Goal: Task Accomplishment & Management: Manage account settings

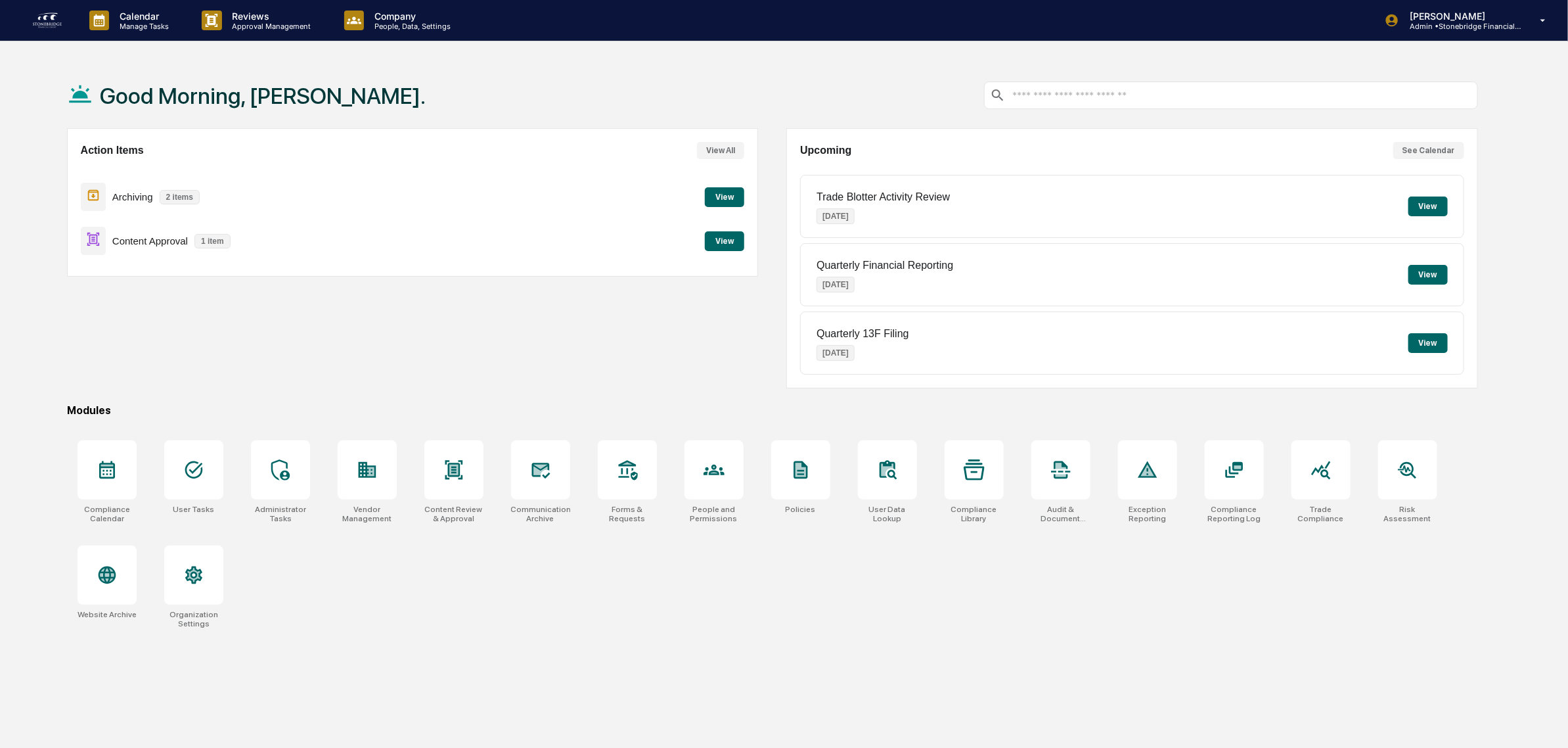
click at [717, 198] on button "View" at bounding box center [725, 197] width 40 height 19
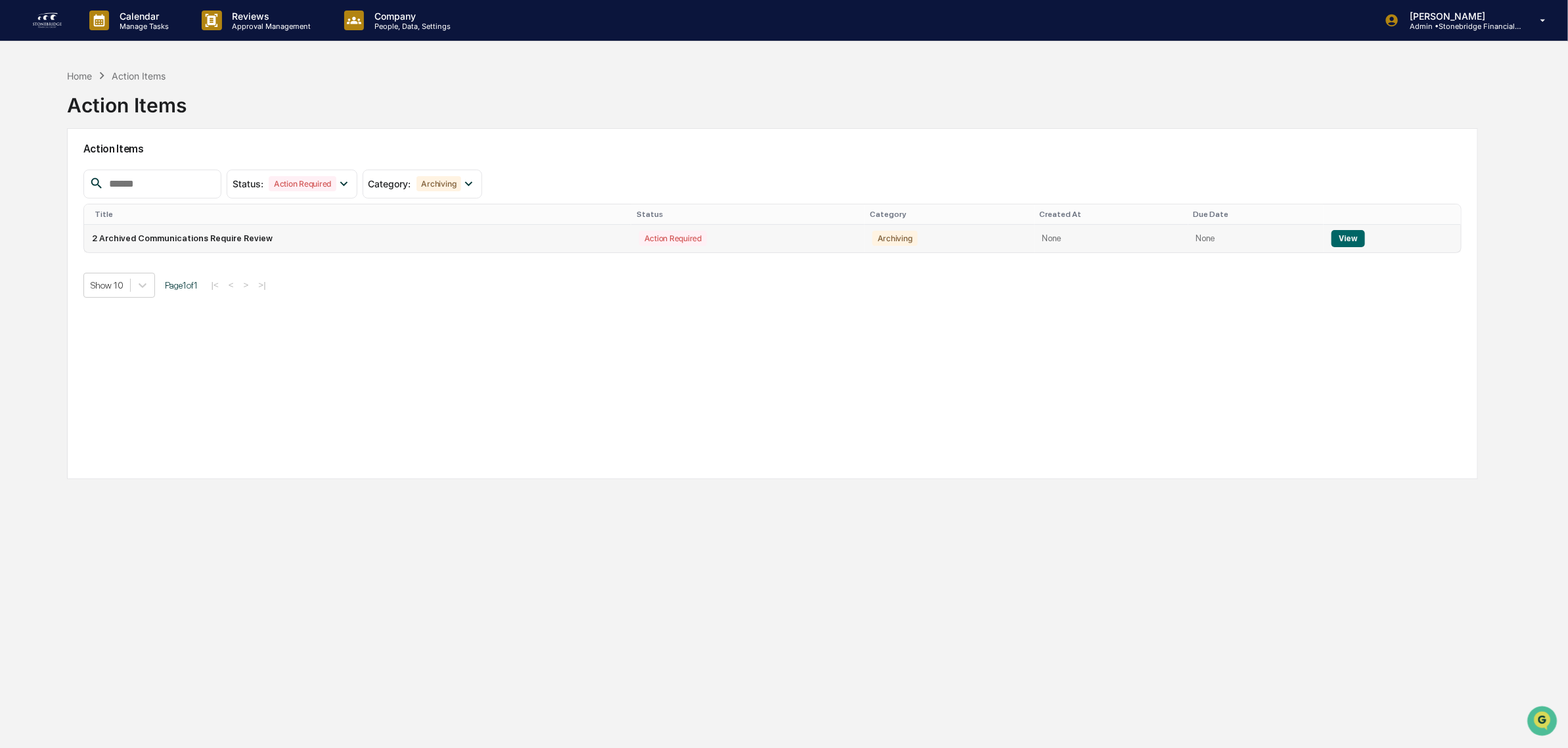
click at [363, 226] on td "2 Archived Communications Require Review" at bounding box center [358, 239] width 547 height 28
click at [353, 243] on td "2 Archived Communications Require Review" at bounding box center [358, 239] width 547 height 28
click at [1338, 245] on button "View" at bounding box center [1348, 239] width 33 height 17
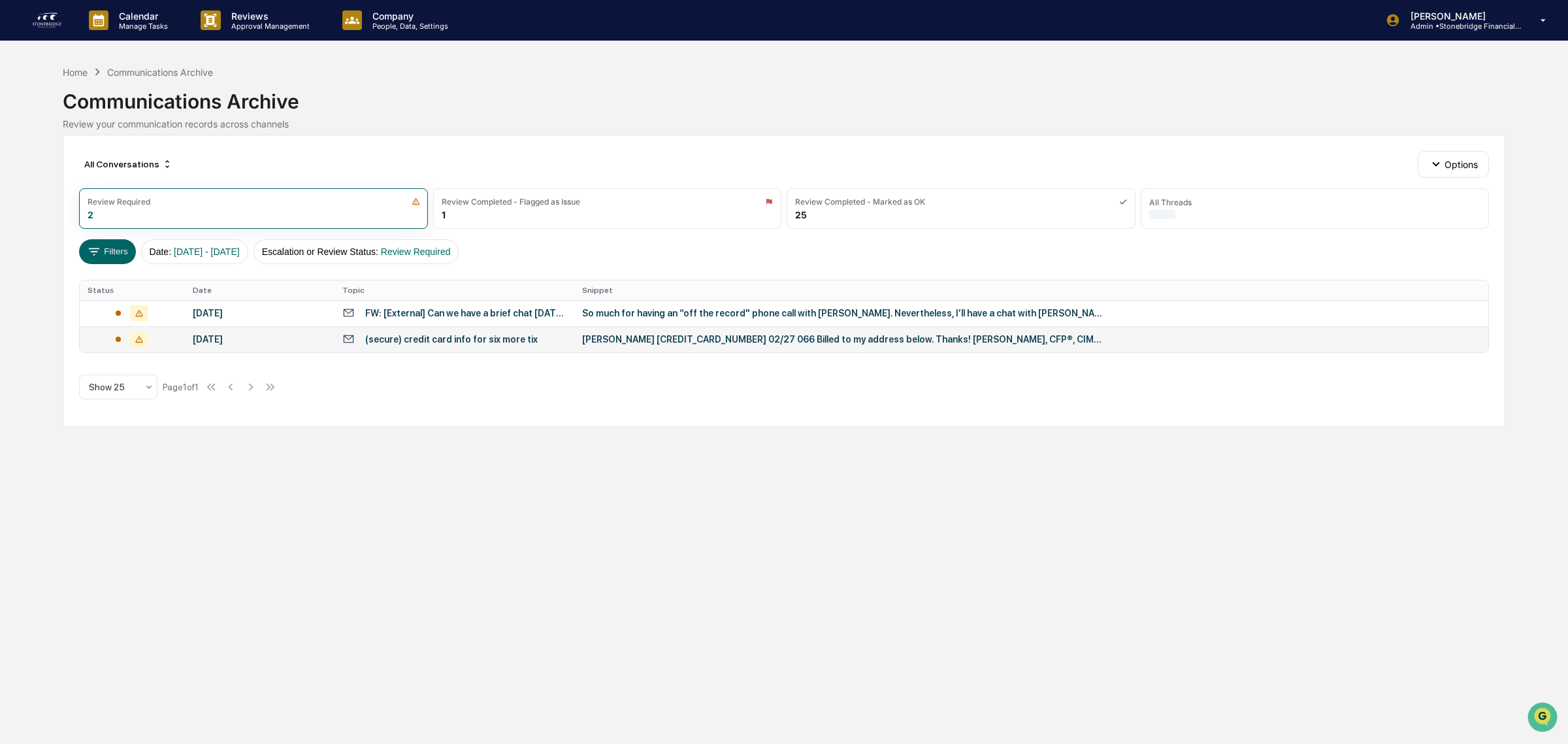
click at [350, 335] on icon at bounding box center [348, 338] width 12 height 12
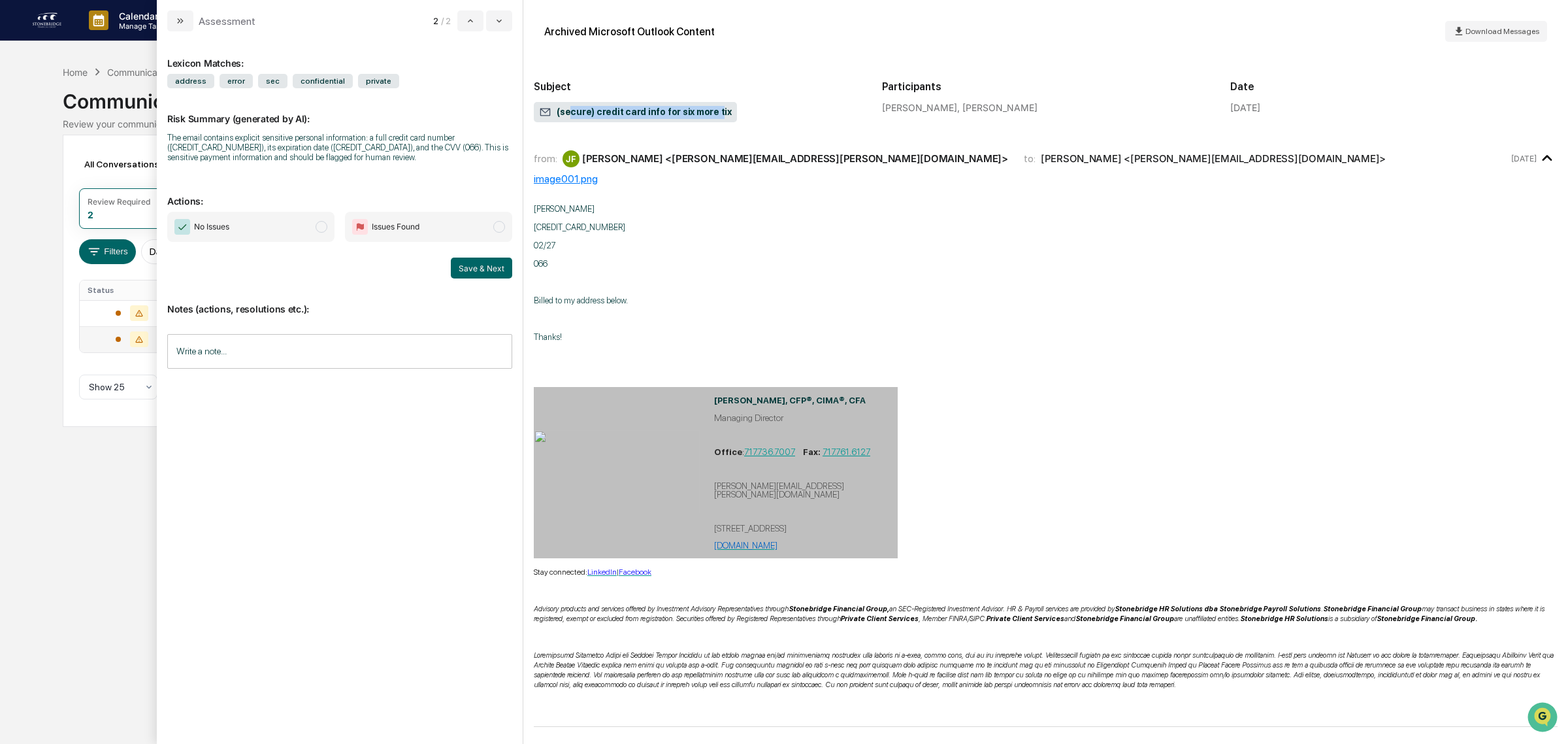
drag, startPoint x: 567, startPoint y: 116, endPoint x: 705, endPoint y: 116, distance: 138.0
click at [705, 116] on span "(secure) credit card info for six more tix" at bounding box center [635, 112] width 193 height 13
click at [362, 375] on div "modal" at bounding box center [340, 374] width 345 height 19
click at [367, 358] on input "Write a note..." at bounding box center [340, 351] width 345 height 35
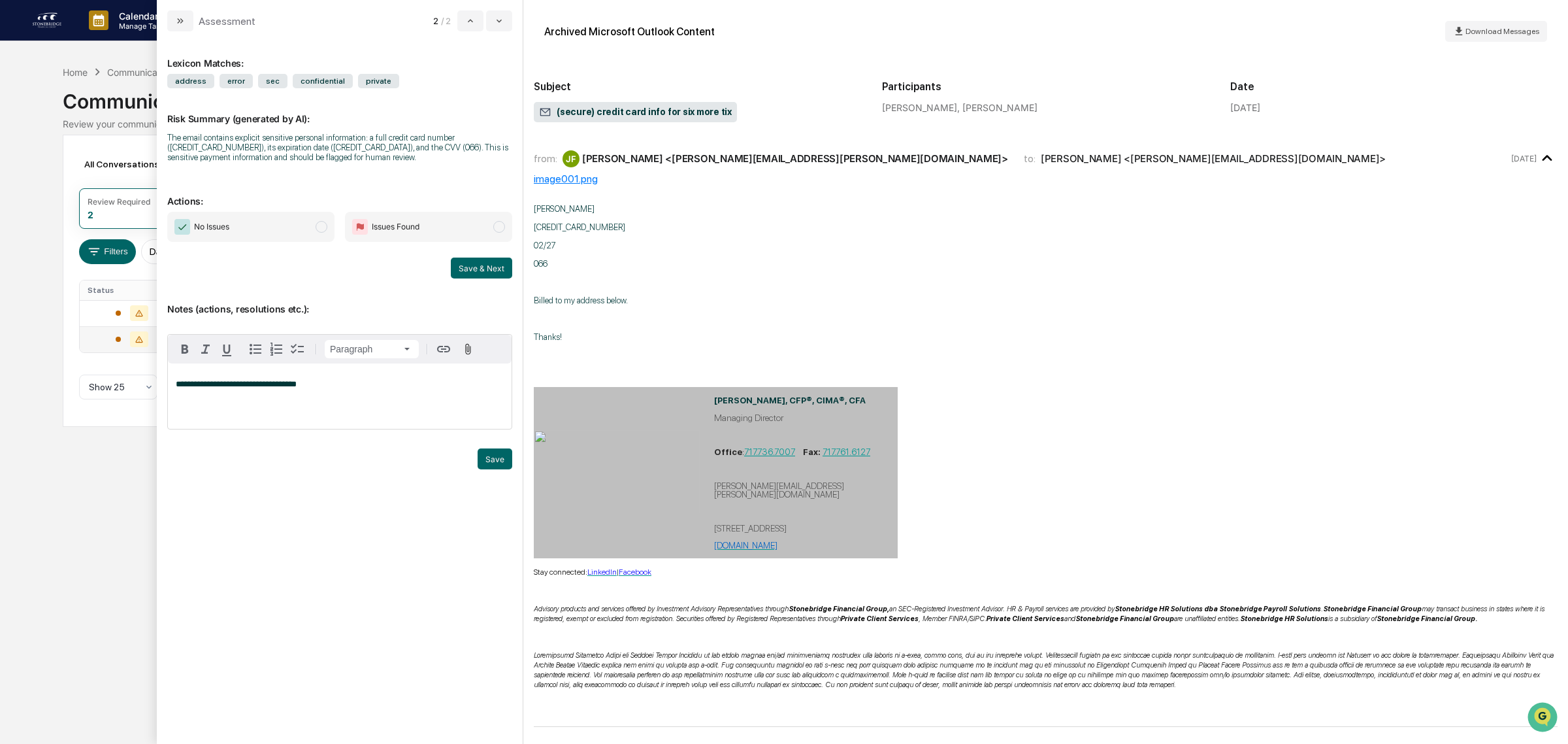
click at [272, 234] on span "No Issues" at bounding box center [251, 227] width 167 height 30
click at [493, 465] on button "Save" at bounding box center [495, 459] width 35 height 21
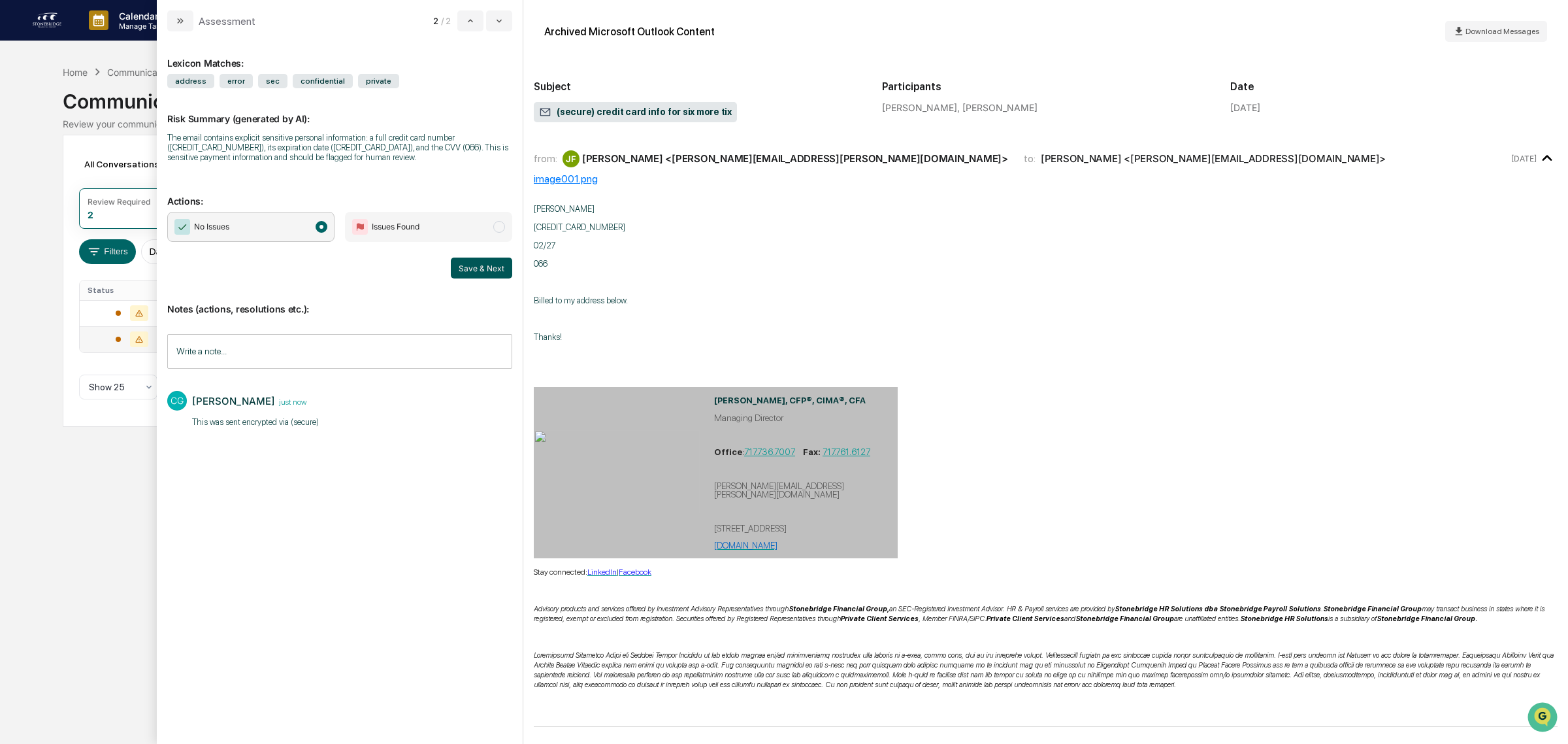
click at [487, 274] on button "Save & Next" at bounding box center [482, 268] width 62 height 21
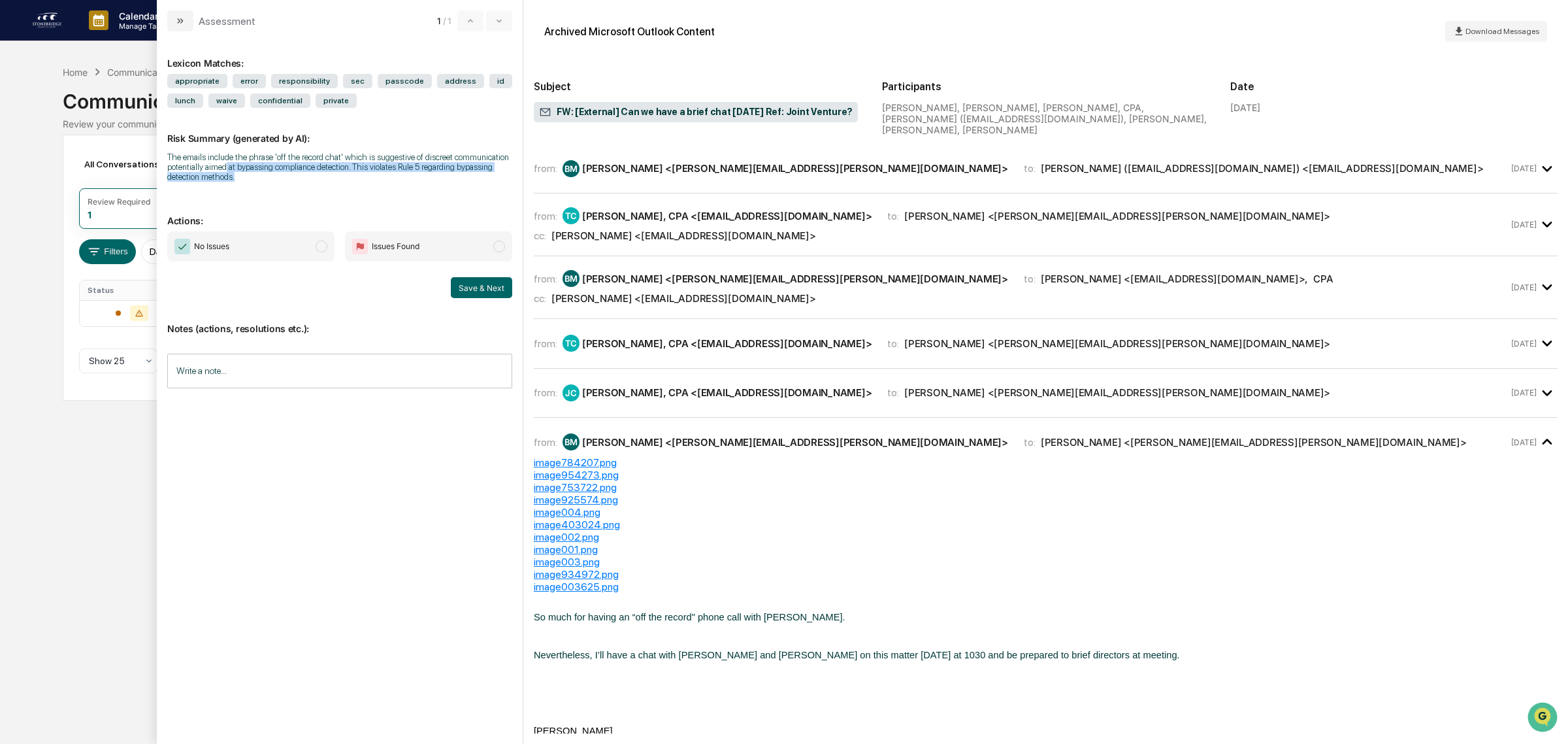
drag, startPoint x: 225, startPoint y: 167, endPoint x: 308, endPoint y: 175, distance: 83.4
click at [308, 175] on div "The emails include the phrase 'off the record chat' which is suggestive of disc…" at bounding box center [340, 167] width 345 height 29
drag, startPoint x: 305, startPoint y: 178, endPoint x: 272, endPoint y: 157, distance: 39.1
click at [272, 157] on div "The emails include the phrase 'off the record chat' which is suggestive of disc…" at bounding box center [340, 167] width 345 height 29
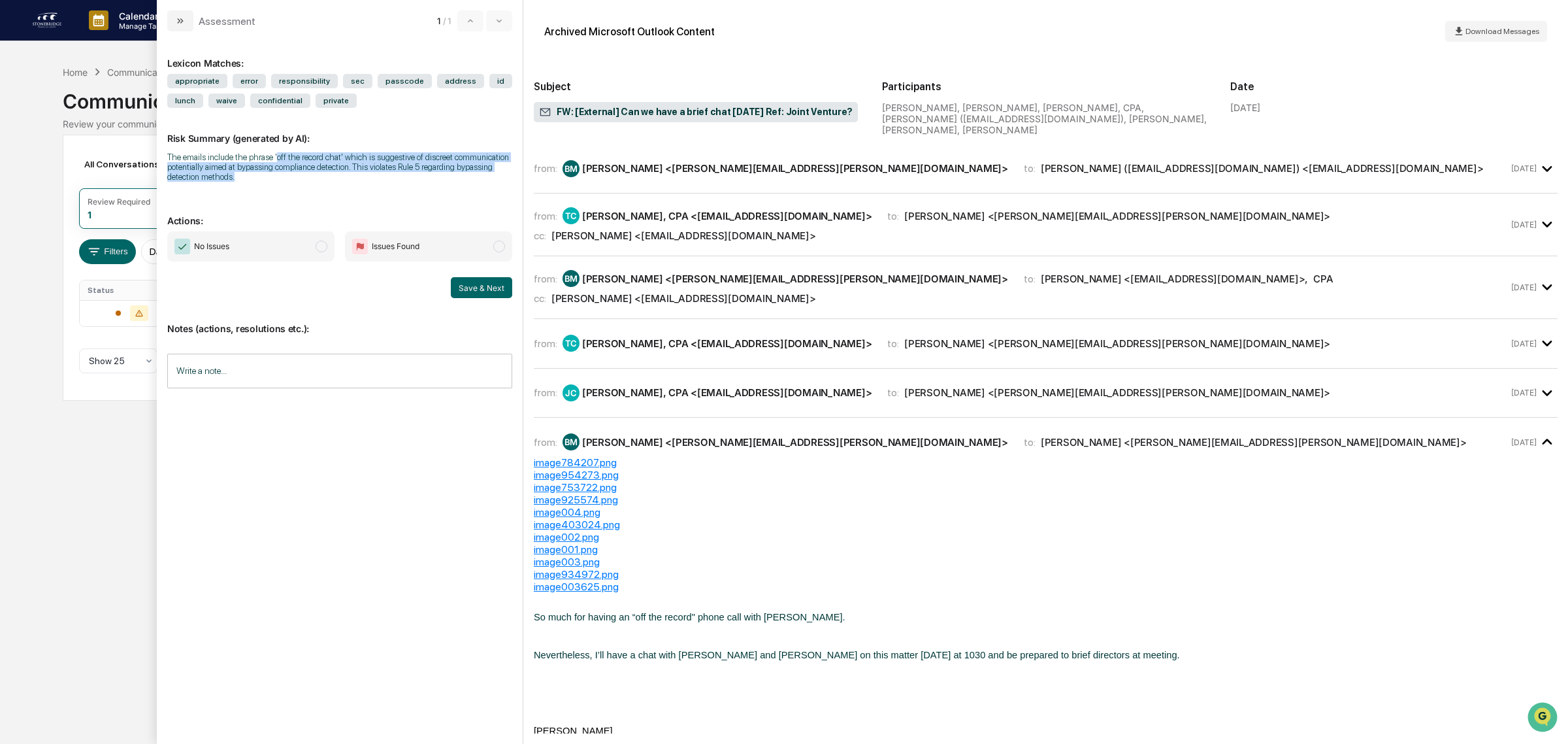
click at [272, 157] on div "The emails include the phrase 'off the record chat' which is suggestive of disc…" at bounding box center [340, 167] width 345 height 29
drag, startPoint x: 246, startPoint y: 152, endPoint x: 361, endPoint y: 164, distance: 115.6
click at [361, 164] on div "The emails include the phrase 'off the record chat' which is suggestive of disc…" at bounding box center [340, 167] width 345 height 29
click at [340, 375] on input "Write a note..." at bounding box center [340, 371] width 345 height 35
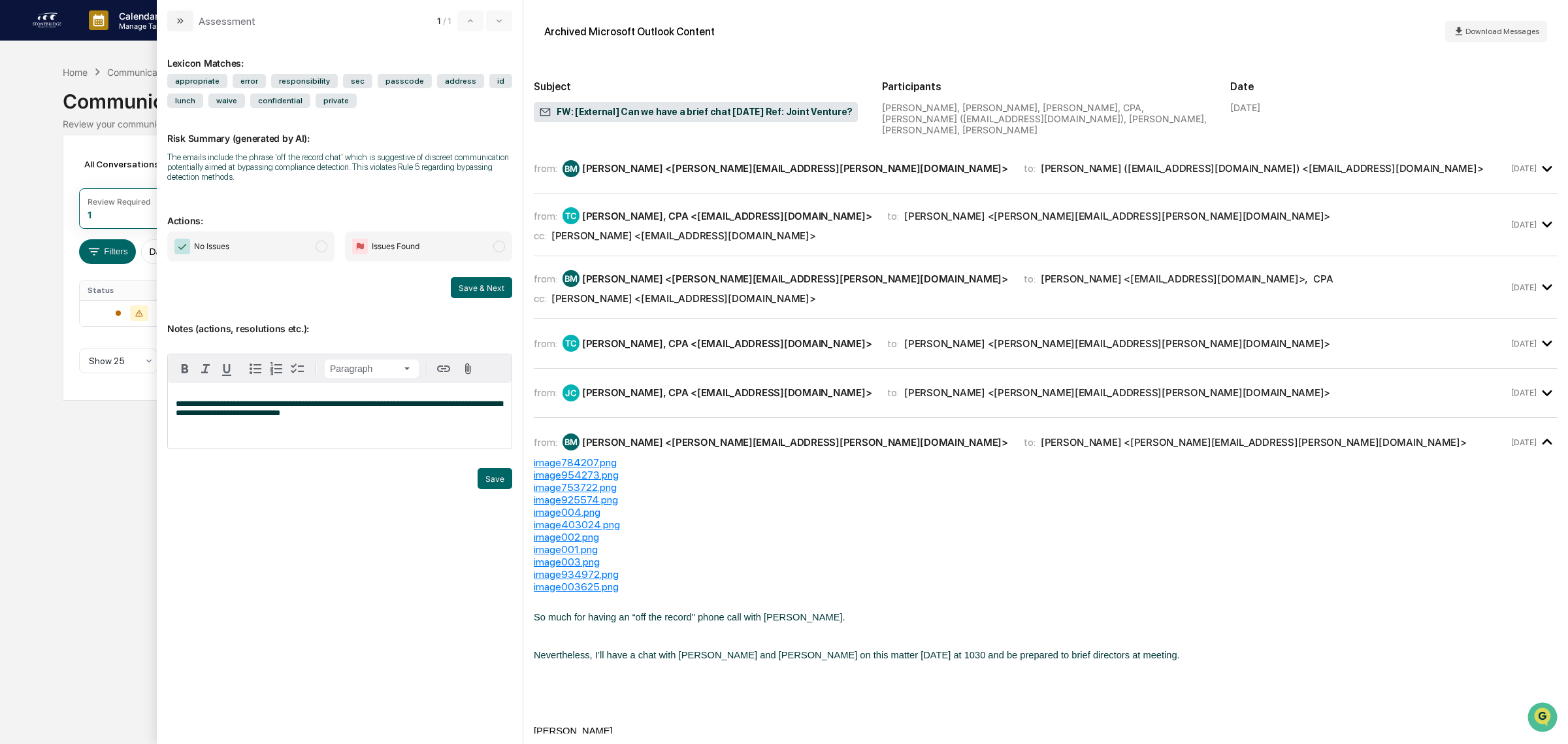
click at [315, 251] on span "modal" at bounding box center [321, 246] width 12 height 12
click at [494, 489] on button "Save" at bounding box center [495, 478] width 35 height 21
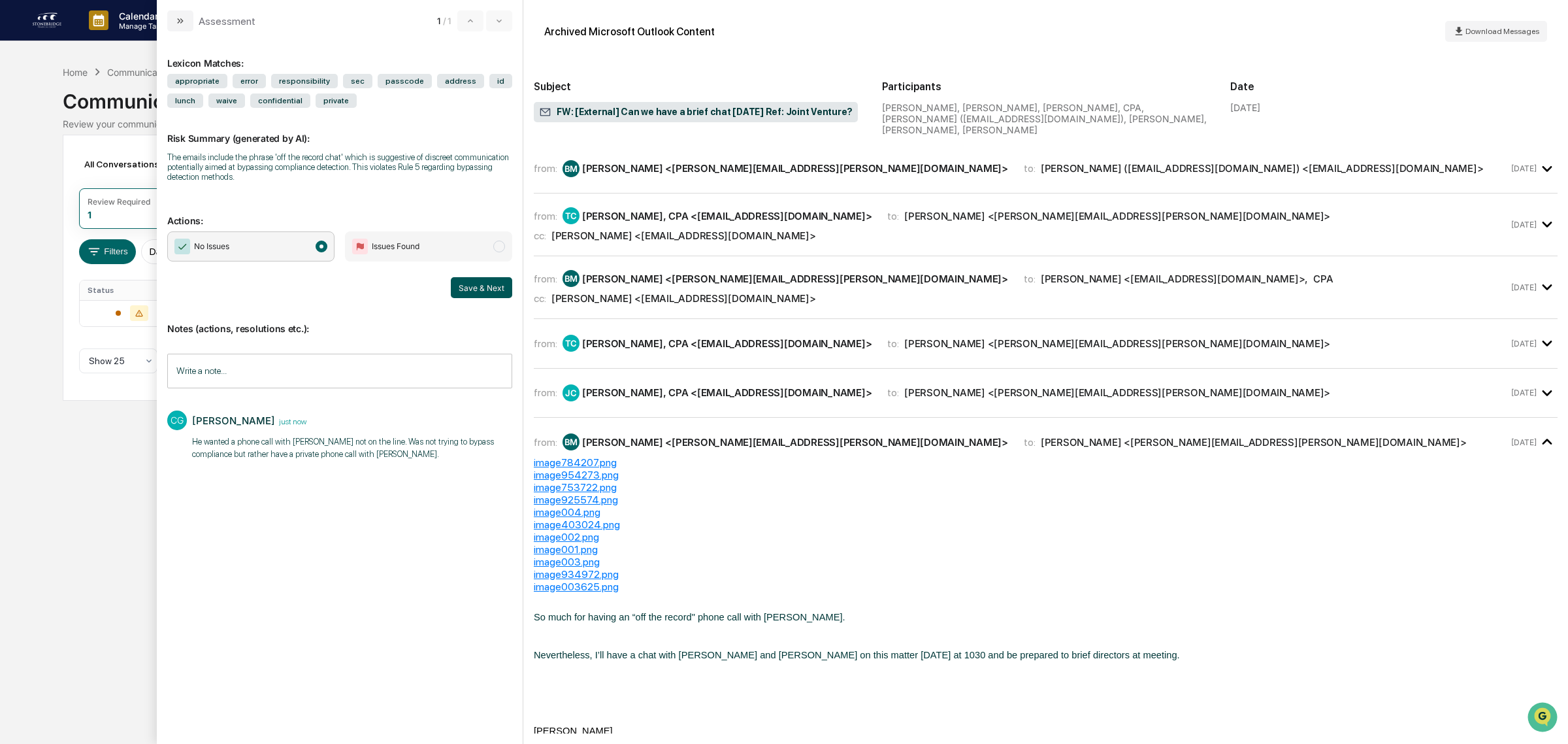
click at [474, 289] on button "Save & Next" at bounding box center [482, 287] width 62 height 21
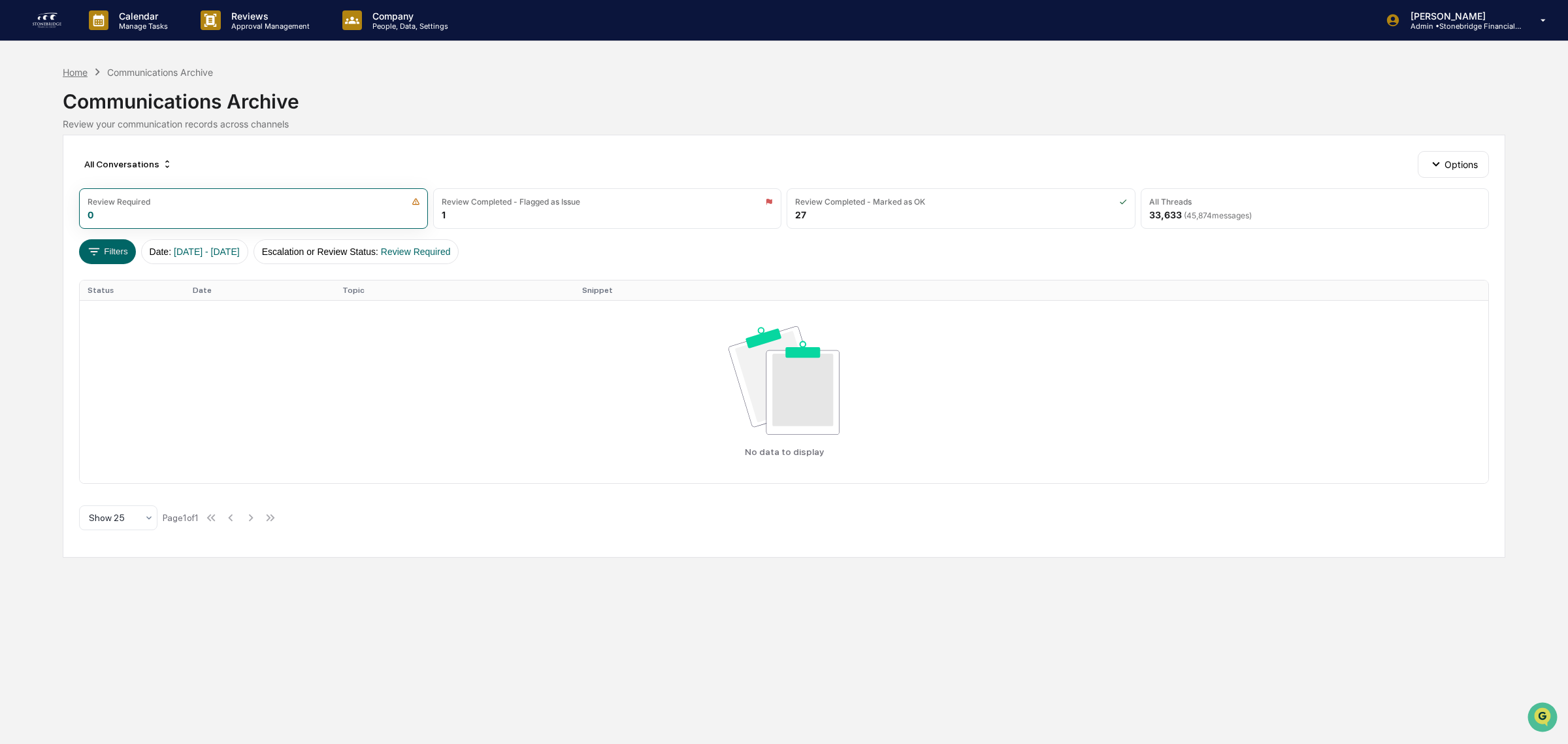
click at [69, 69] on div "Home" at bounding box center [75, 72] width 25 height 11
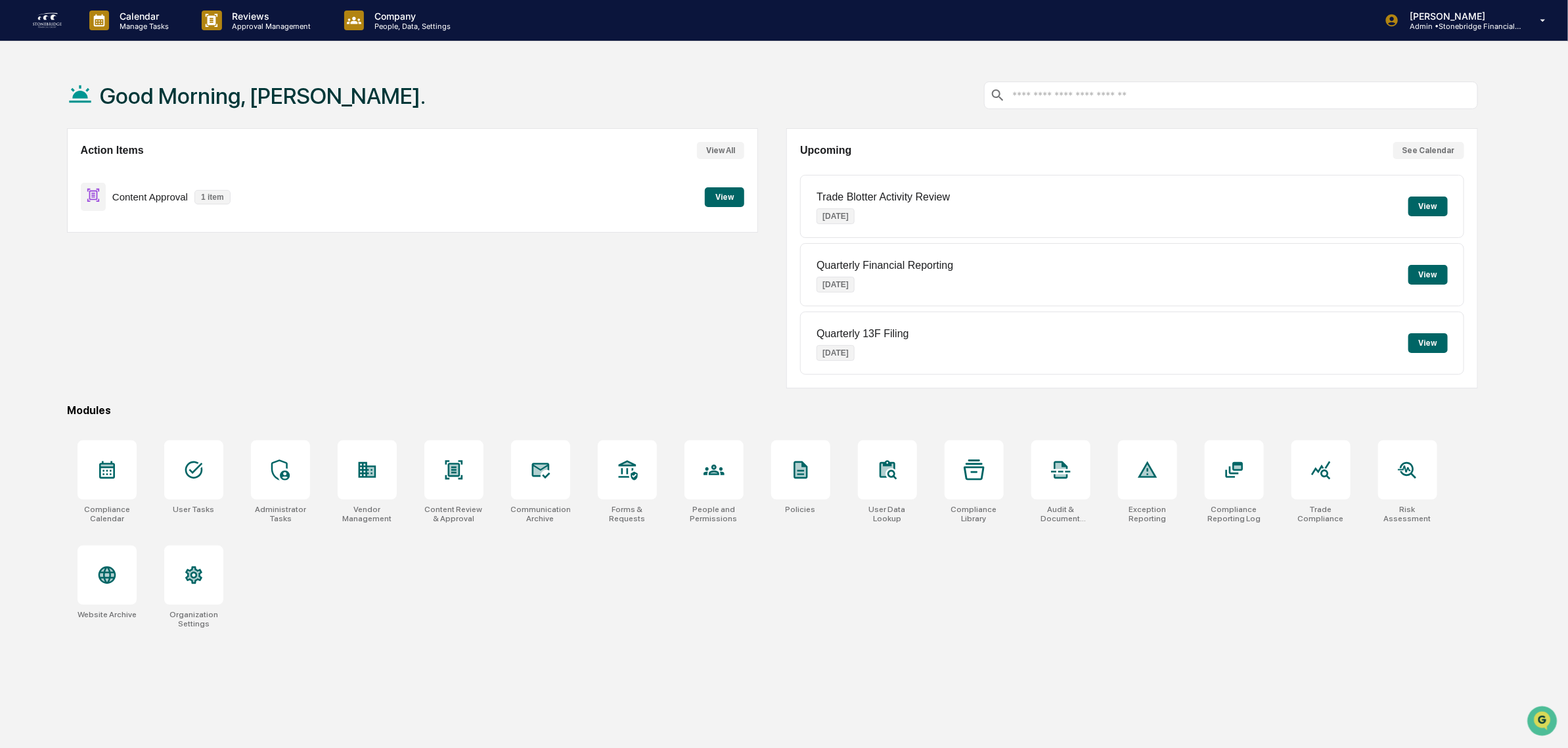
click at [738, 192] on button "View" at bounding box center [725, 197] width 40 height 19
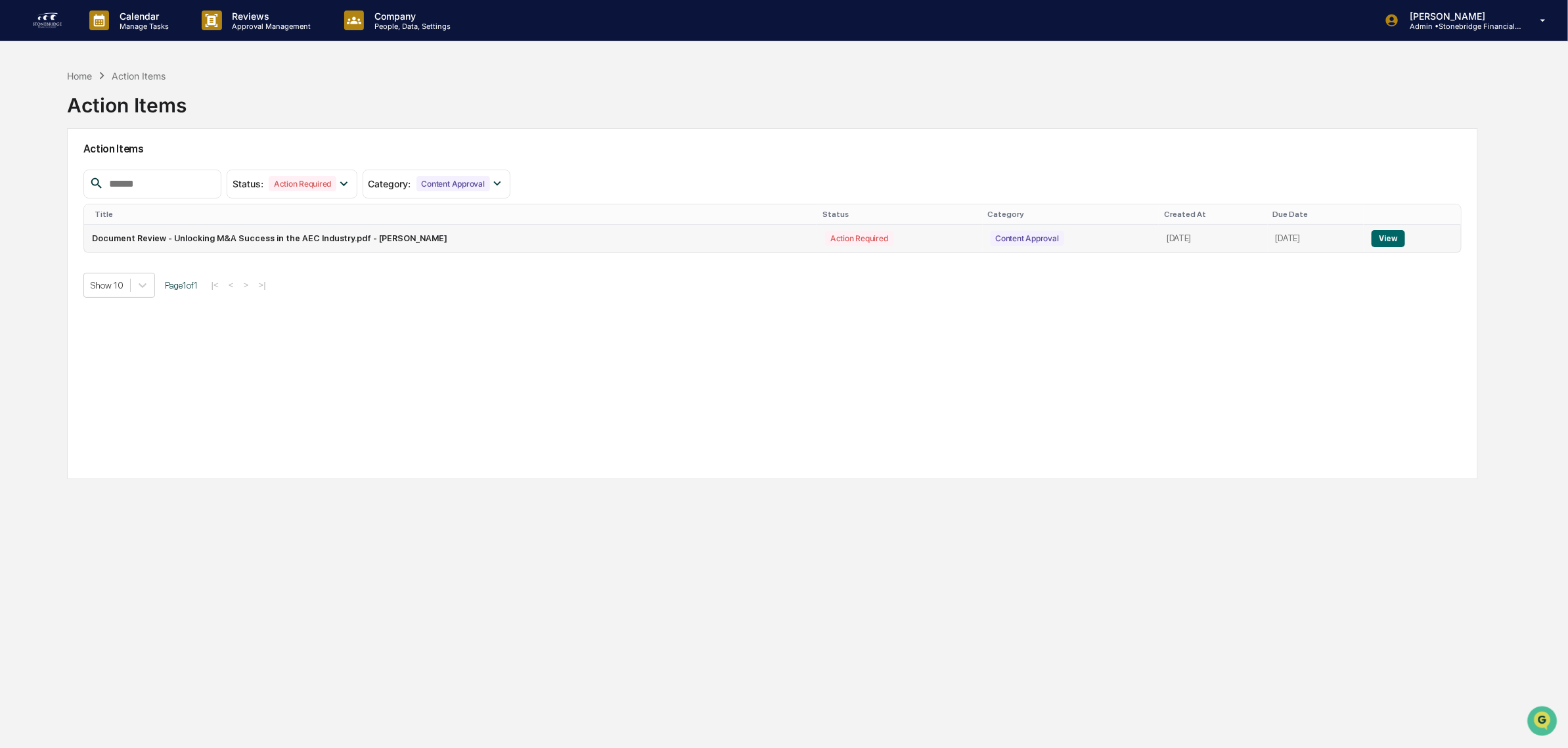
click at [217, 240] on td "Document Review - Unlocking M&A Success in the AEC Industry.pdf - [PERSON_NAME]" at bounding box center [451, 239] width 734 height 28
click at [1391, 235] on button "View" at bounding box center [1388, 239] width 33 height 17
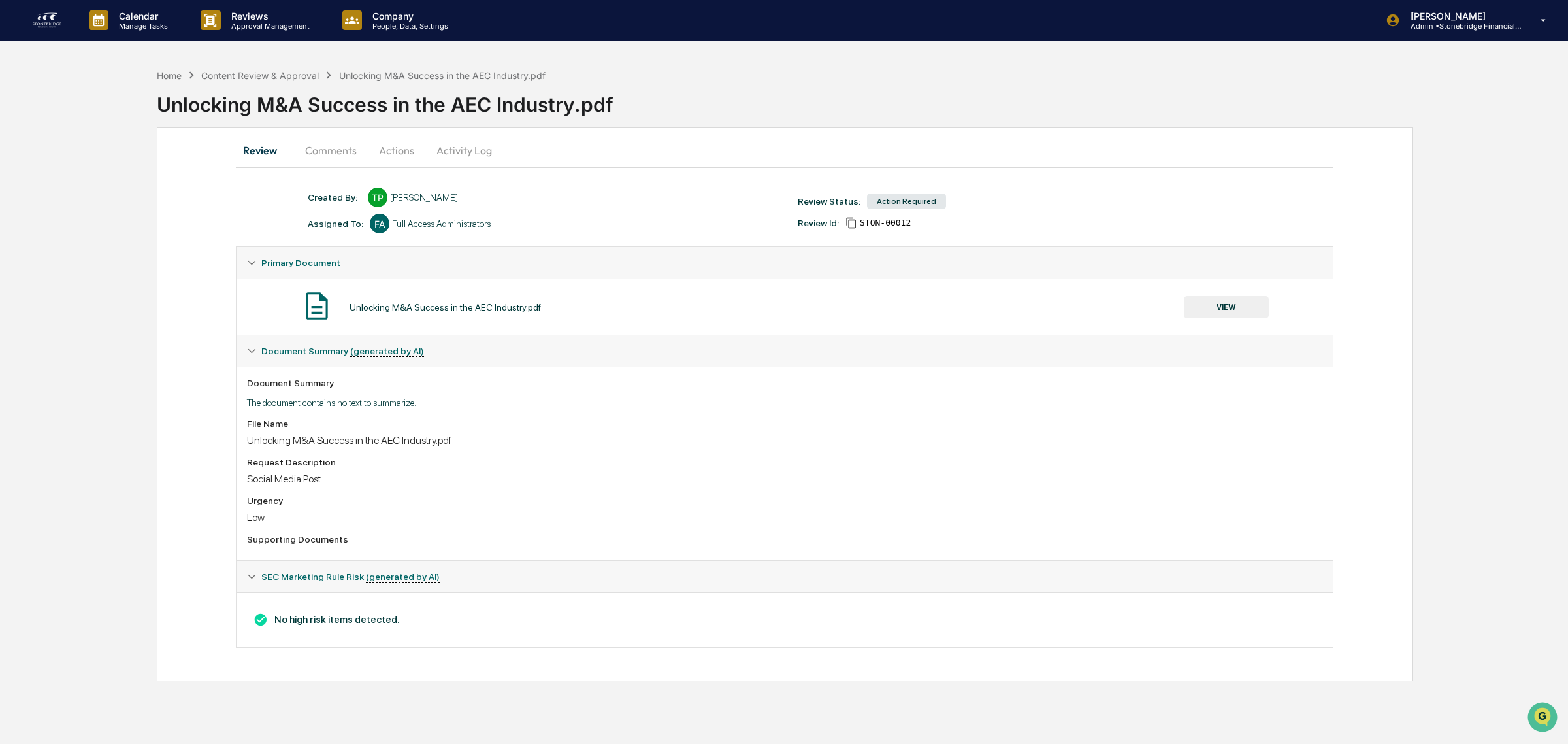
click at [1222, 311] on button "VIEW" at bounding box center [1226, 307] width 85 height 22
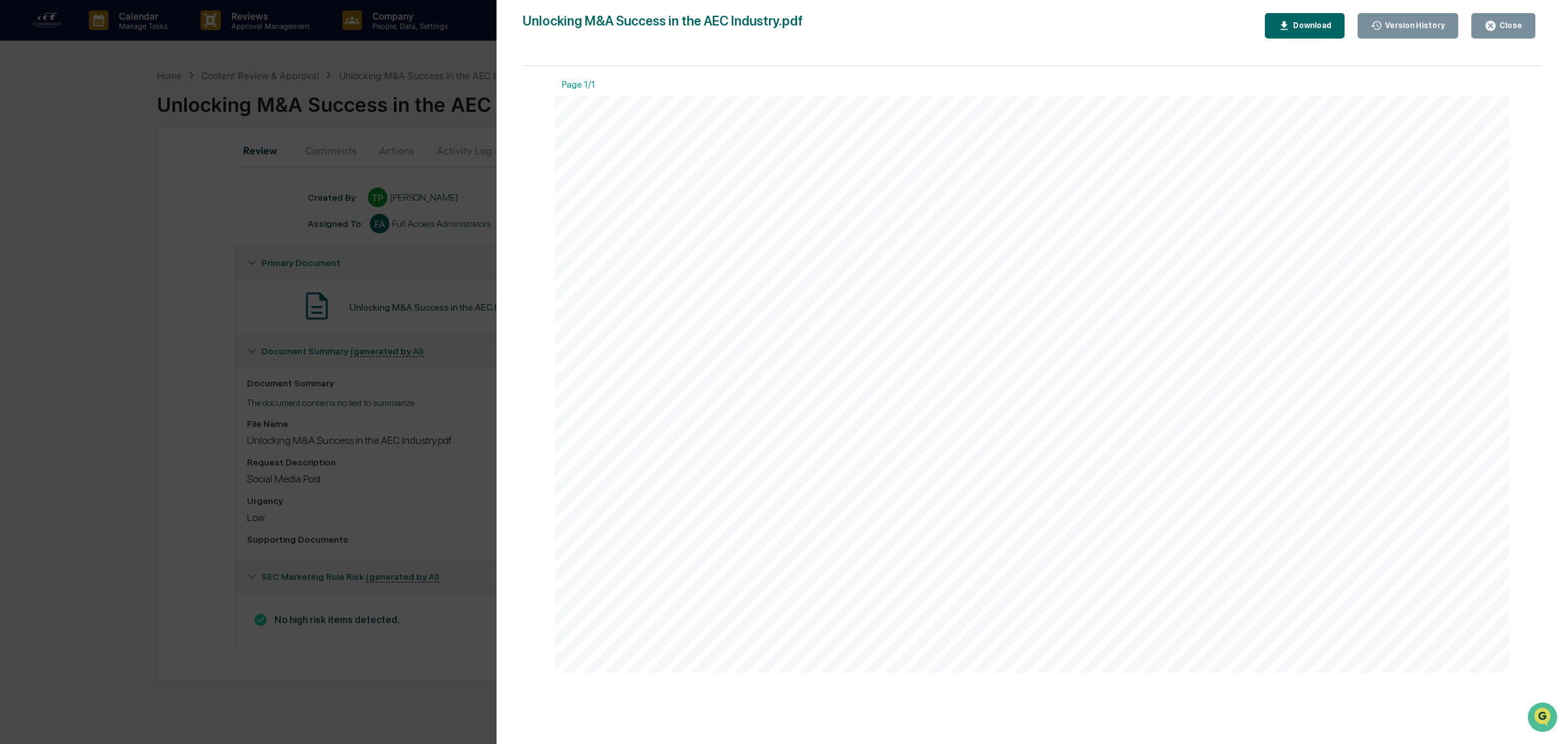
click at [607, 118] on div at bounding box center [1033, 385] width 954 height 577
drag, startPoint x: 654, startPoint y: 122, endPoint x: 869, endPoint y: 615, distance: 537.8
click at [869, 598] on div at bounding box center [1033, 385] width 954 height 577
drag, startPoint x: 837, startPoint y: 641, endPoint x: 606, endPoint y: 188, distance: 508.5
click at [606, 188] on div at bounding box center [1033, 385] width 954 height 577
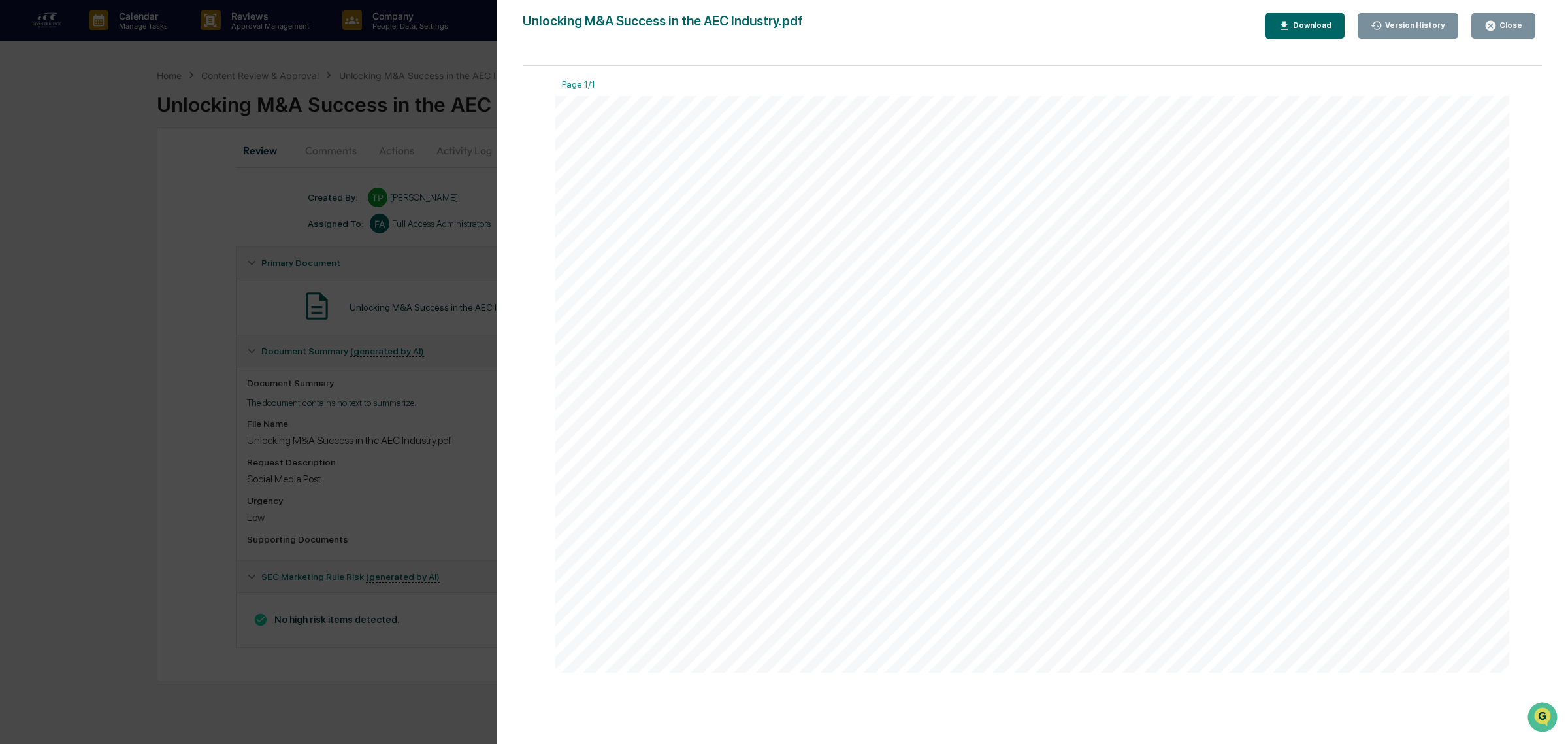
click at [1508, 32] on button "Close" at bounding box center [1503, 25] width 64 height 25
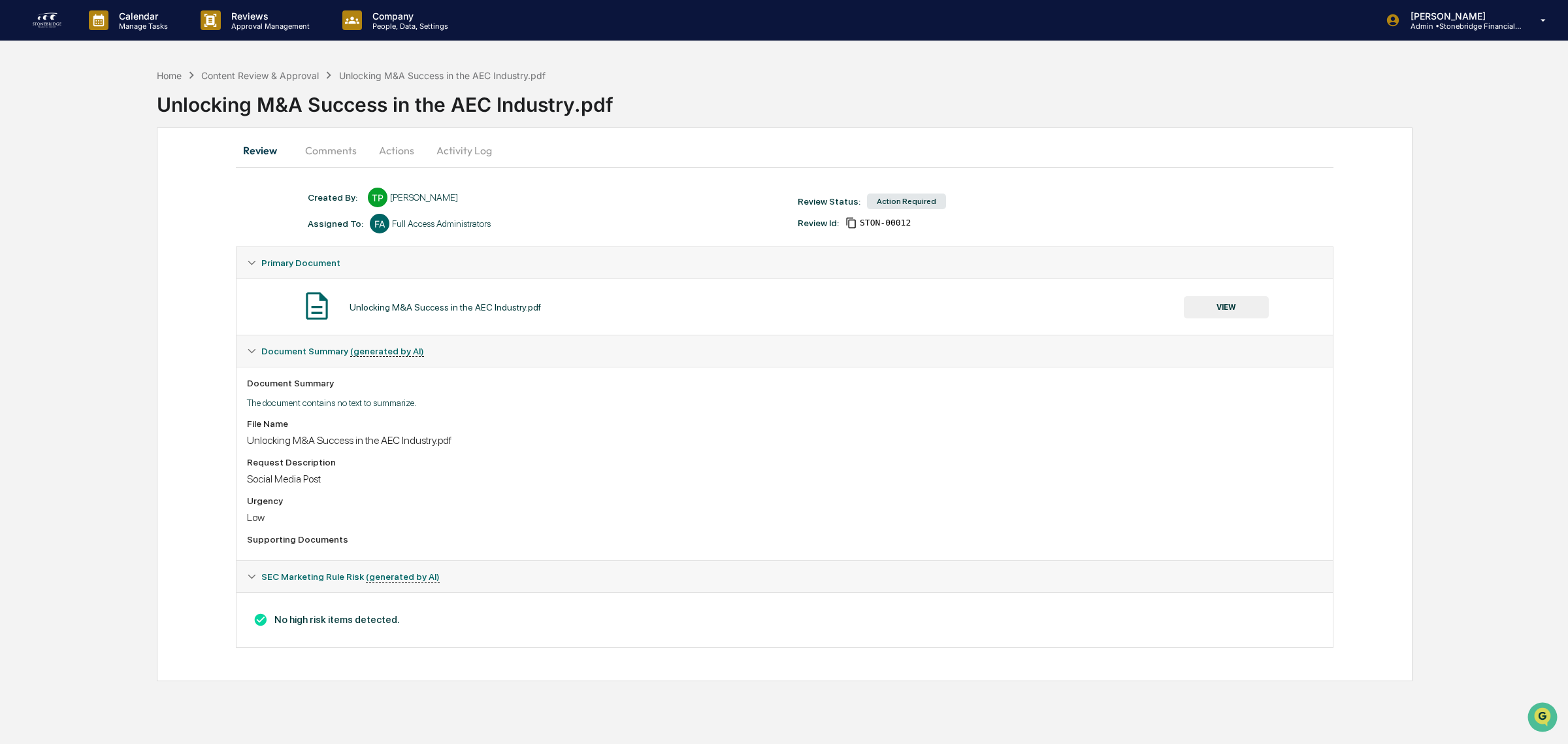
click at [1233, 308] on button "VIEW" at bounding box center [1226, 307] width 85 height 22
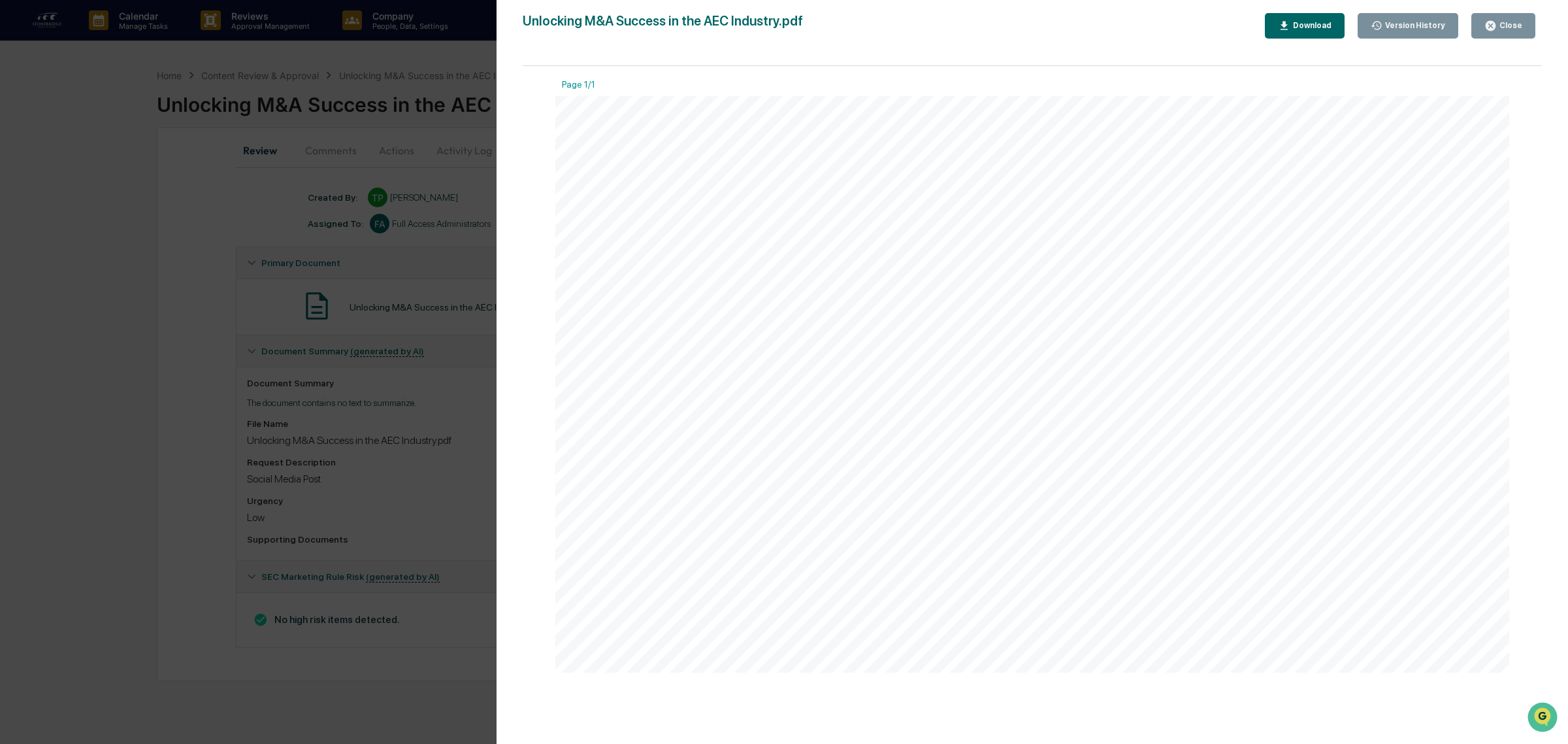
click at [1496, 23] on icon "button" at bounding box center [1491, 25] width 10 height 10
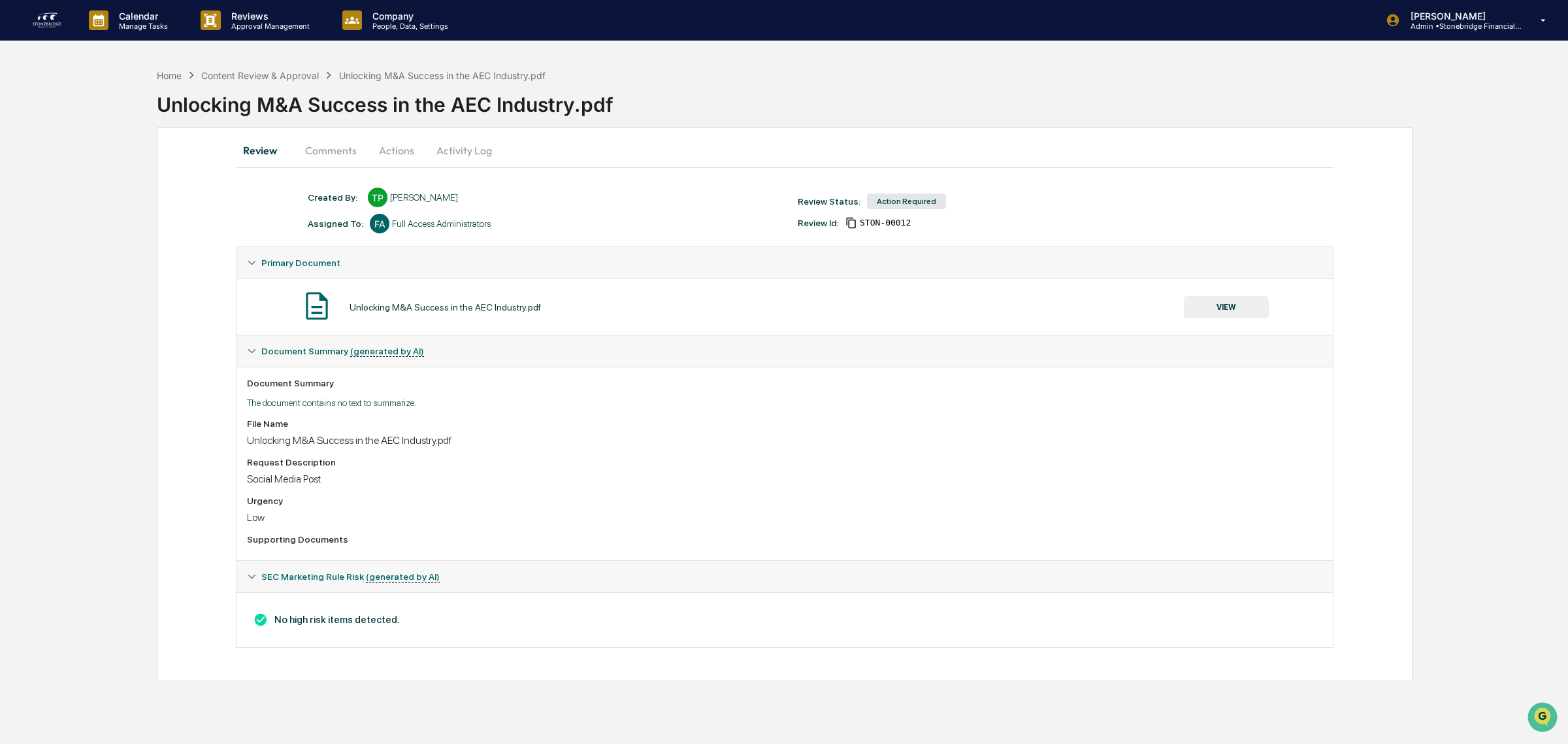
click at [345, 148] on button "Comments" at bounding box center [331, 150] width 72 height 32
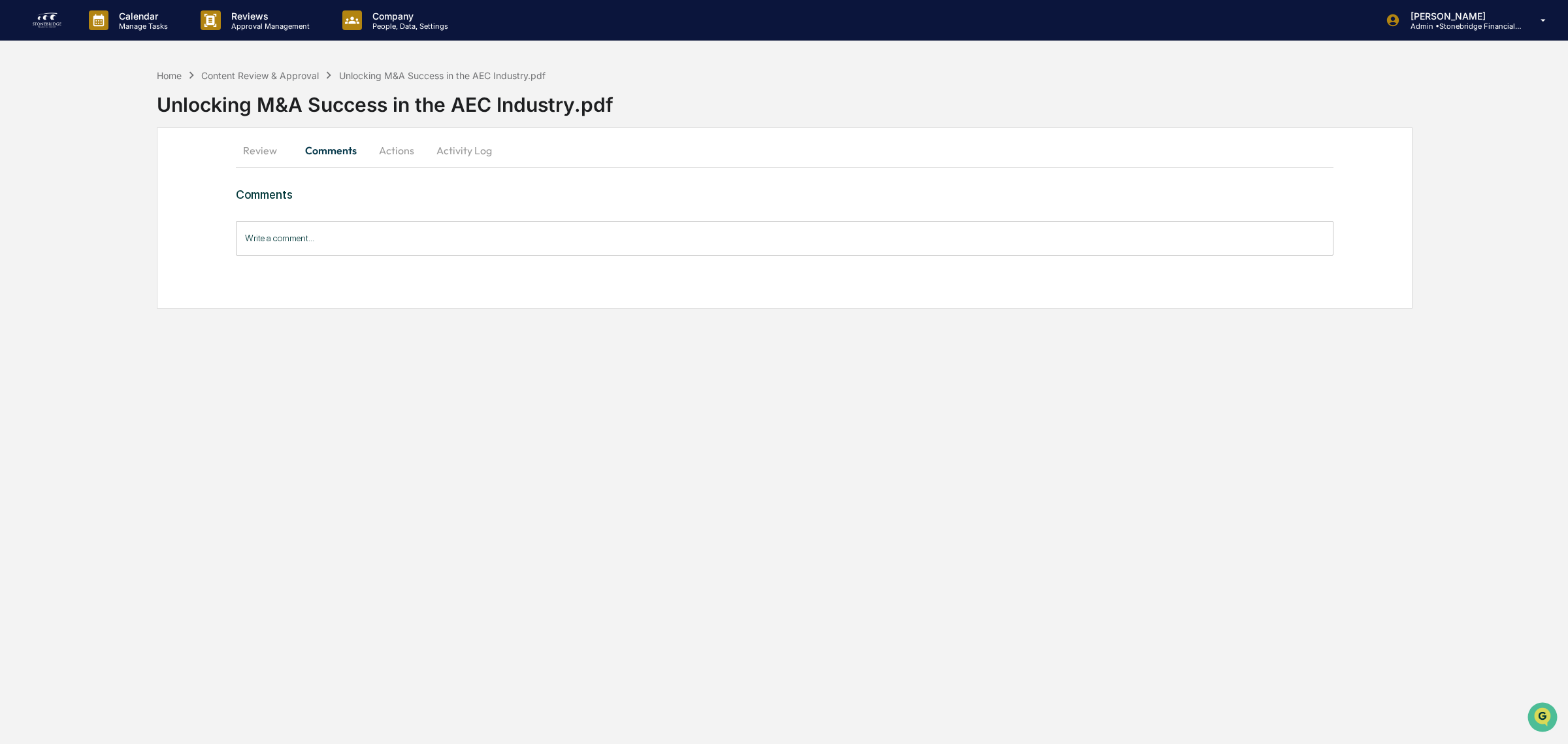
click at [371, 151] on button "Actions" at bounding box center [396, 150] width 59 height 32
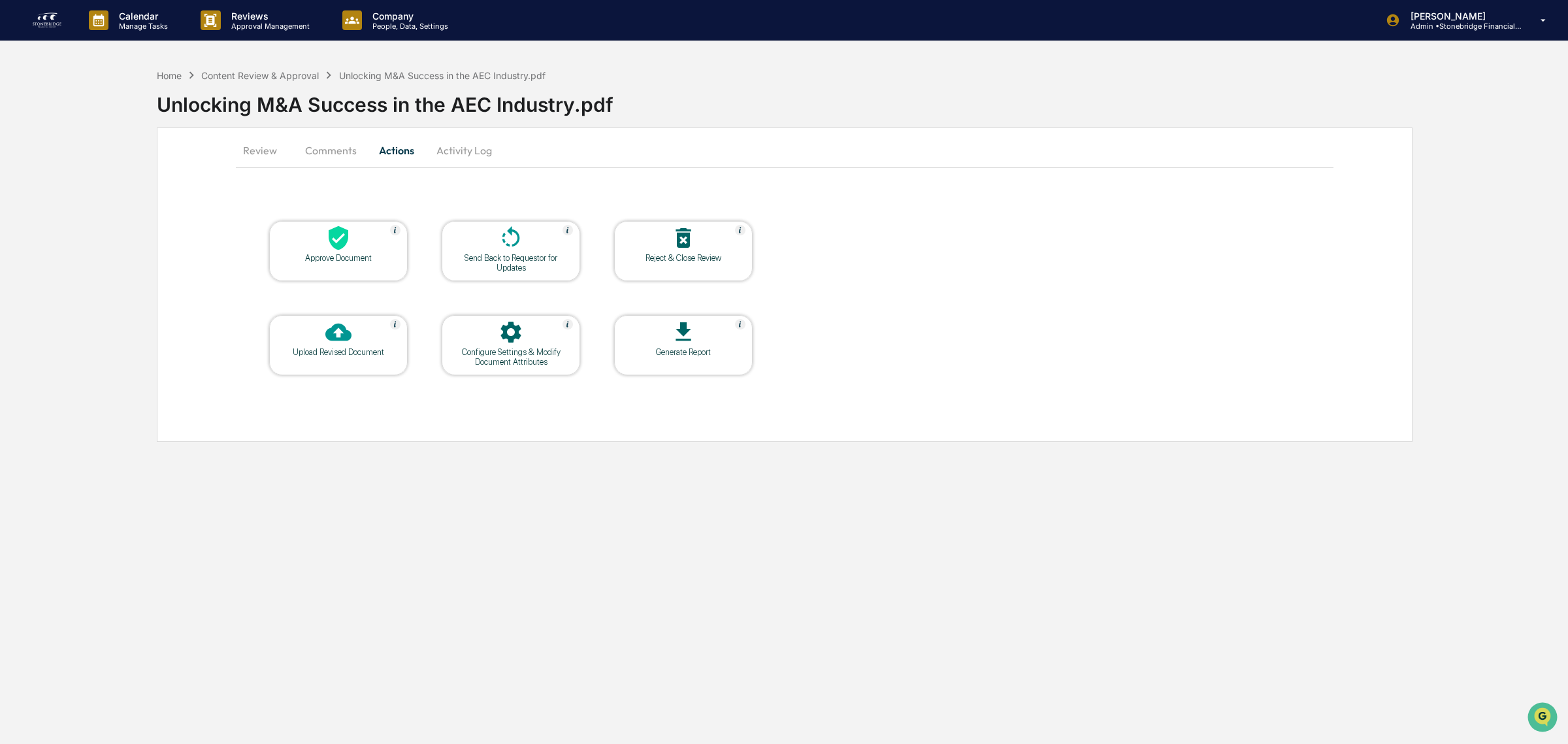
click at [525, 264] on div "Send Back to Requestor for Updates" at bounding box center [511, 262] width 118 height 19
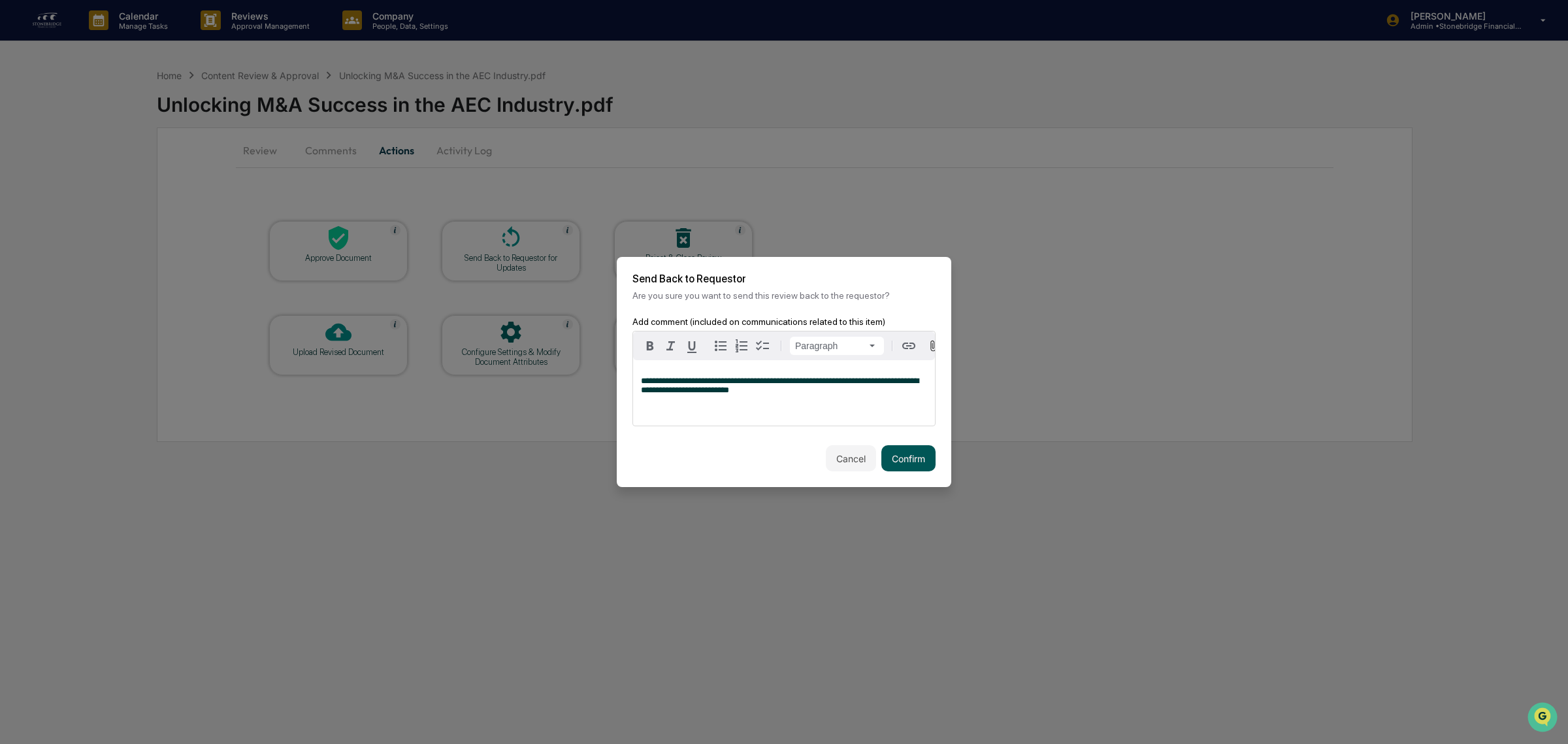
click at [924, 466] on button "Confirm" at bounding box center [909, 458] width 54 height 26
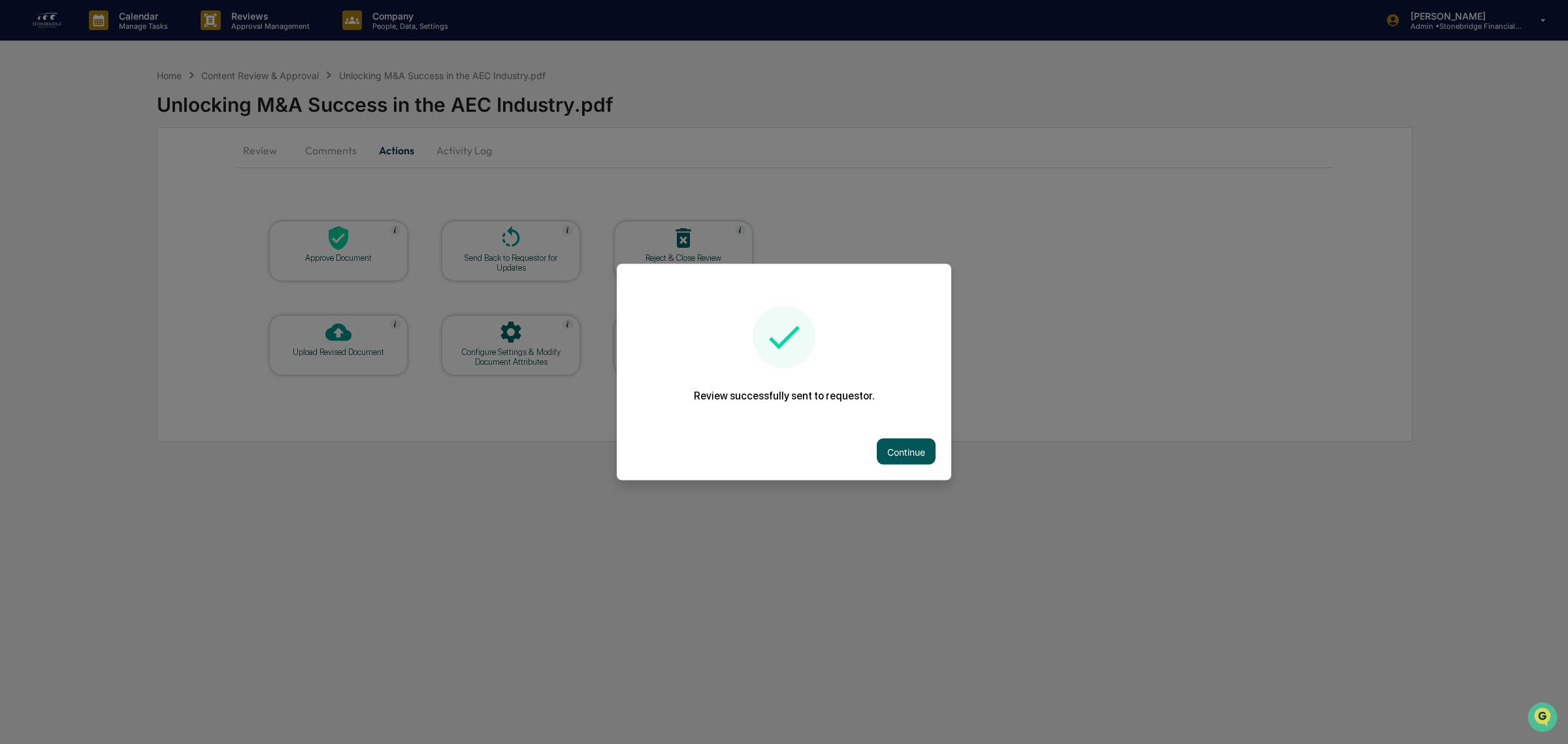
click at [925, 449] on button "Continue" at bounding box center [907, 452] width 59 height 26
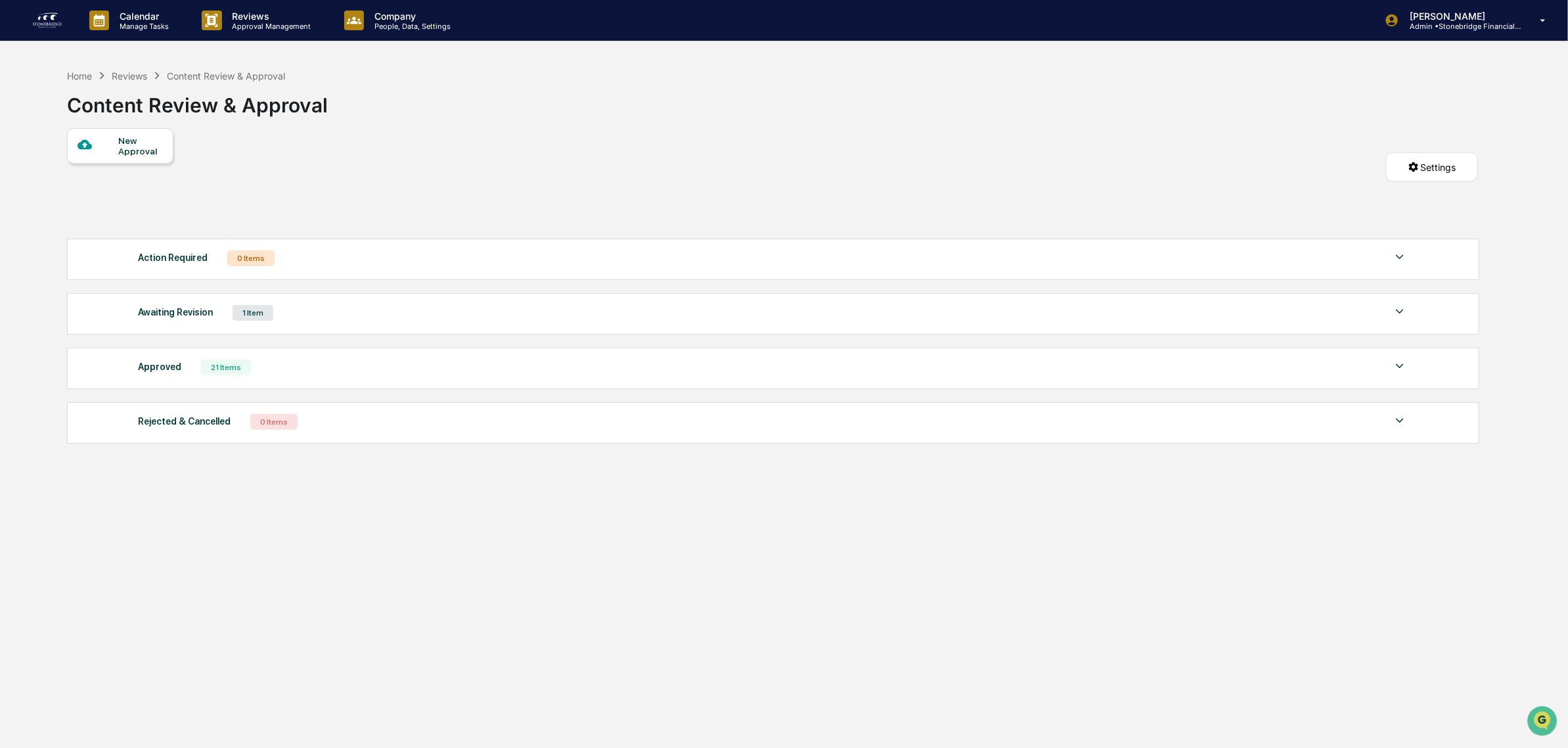
click at [393, 188] on div "New Approval Settings" at bounding box center [772, 180] width 1411 height 104
click at [50, 20] on img at bounding box center [47, 20] width 32 height 21
